Goal: Find specific page/section: Find specific page/section

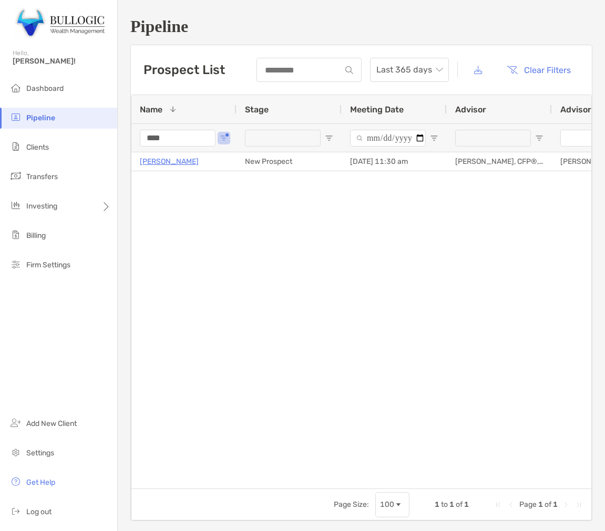
click at [167, 130] on input "****" at bounding box center [178, 138] width 76 height 17
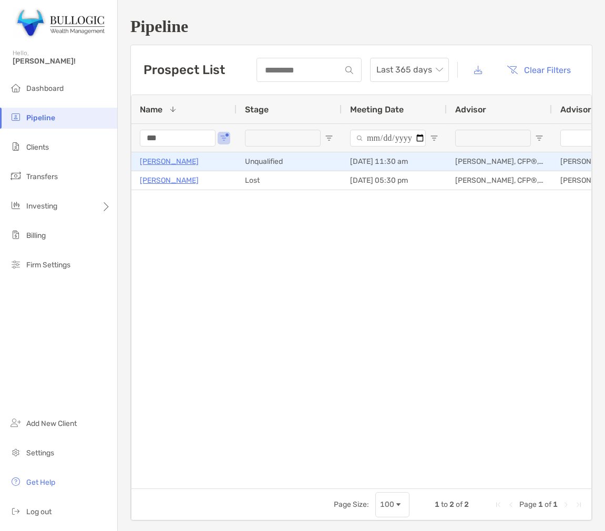
type input "***"
click at [171, 165] on p "[PERSON_NAME]" at bounding box center [169, 161] width 59 height 13
